Goal: Check status: Check status

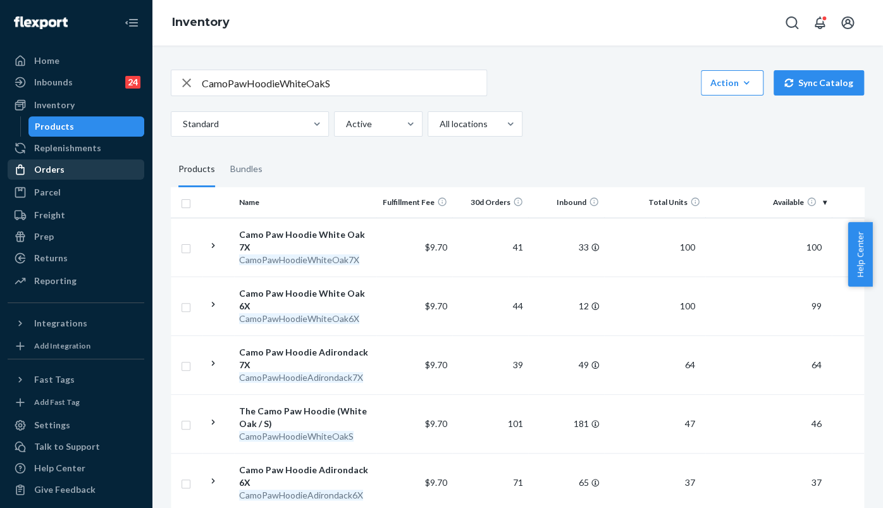
click at [36, 168] on div "Orders" at bounding box center [49, 169] width 30 height 13
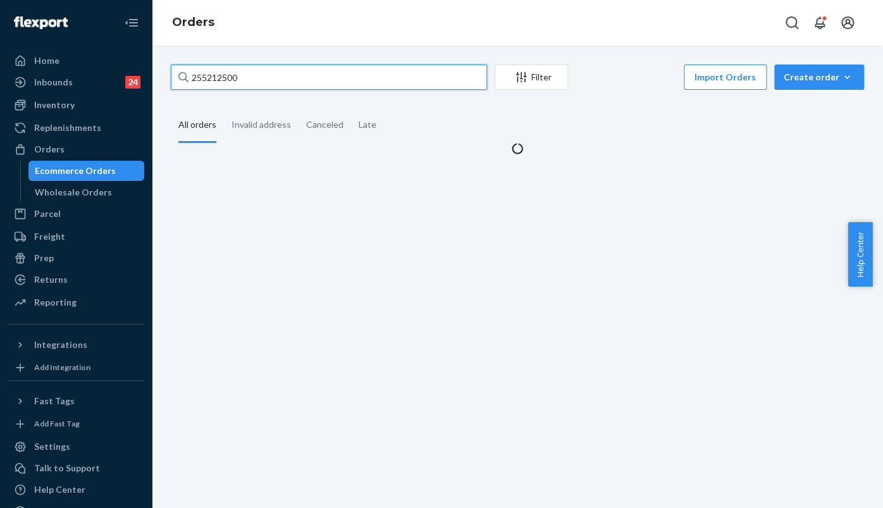
drag, startPoint x: 300, startPoint y: 75, endPoint x: 136, endPoint y: 61, distance: 164.3
click at [136, 61] on div "Home Inbounds 24 Shipping Plans Problems 24 Inventory Products Replenishments O…" at bounding box center [441, 254] width 883 height 508
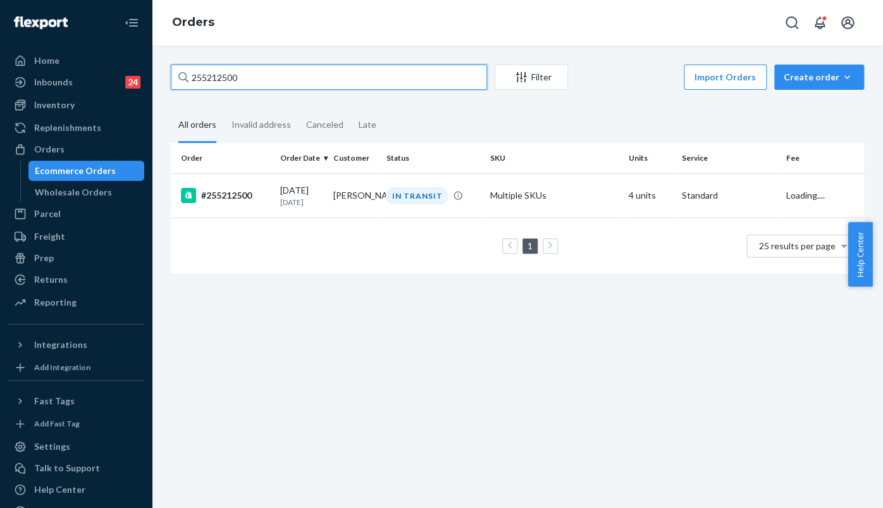
paste input "95367"
type input "255295367"
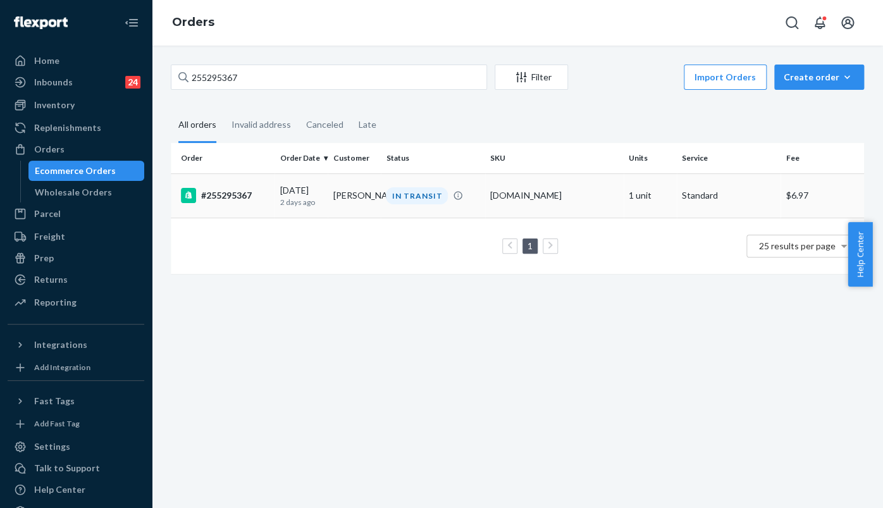
click at [223, 195] on div "#255295367" at bounding box center [225, 195] width 89 height 15
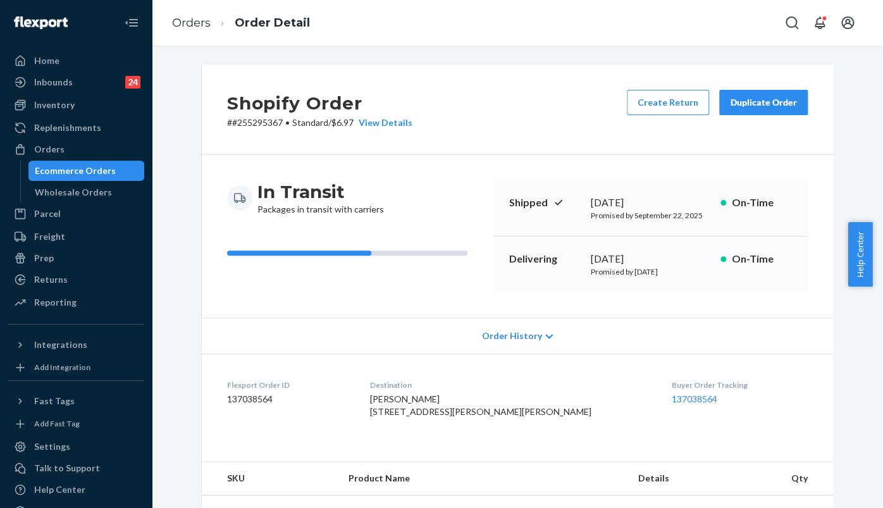
click at [671, 405] on dd "137038564" at bounding box center [739, 399] width 136 height 13
click at [671, 400] on link "137038564" at bounding box center [694, 398] width 46 height 11
drag, startPoint x: 658, startPoint y: 391, endPoint x: 656, endPoint y: 399, distance: 8.3
